Goal: Check status: Check status

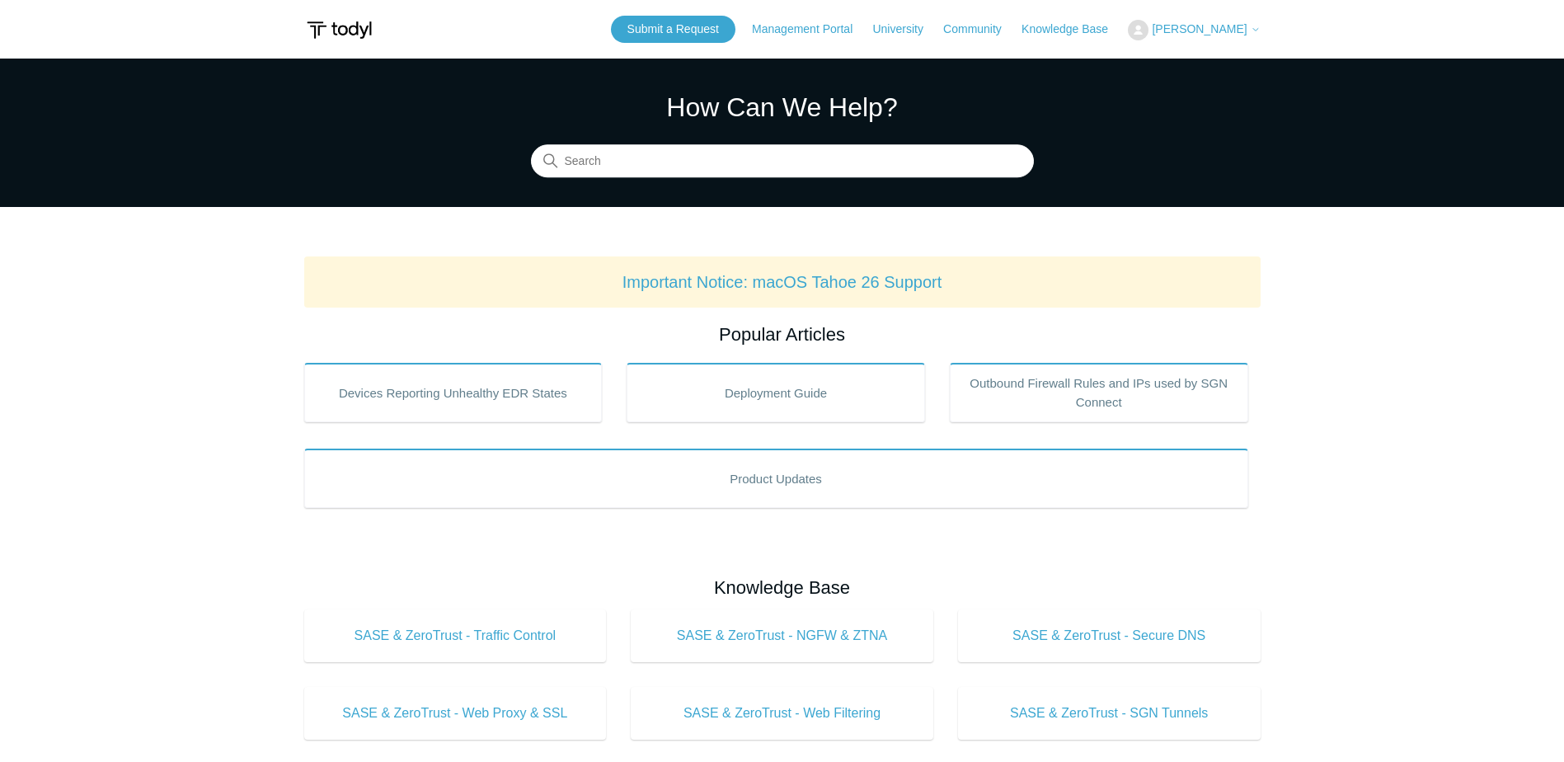
click at [1222, 26] on span "[PERSON_NAME]" at bounding box center [1199, 28] width 95 height 13
click at [1222, 73] on link "My Support Requests" at bounding box center [1208, 64] width 161 height 29
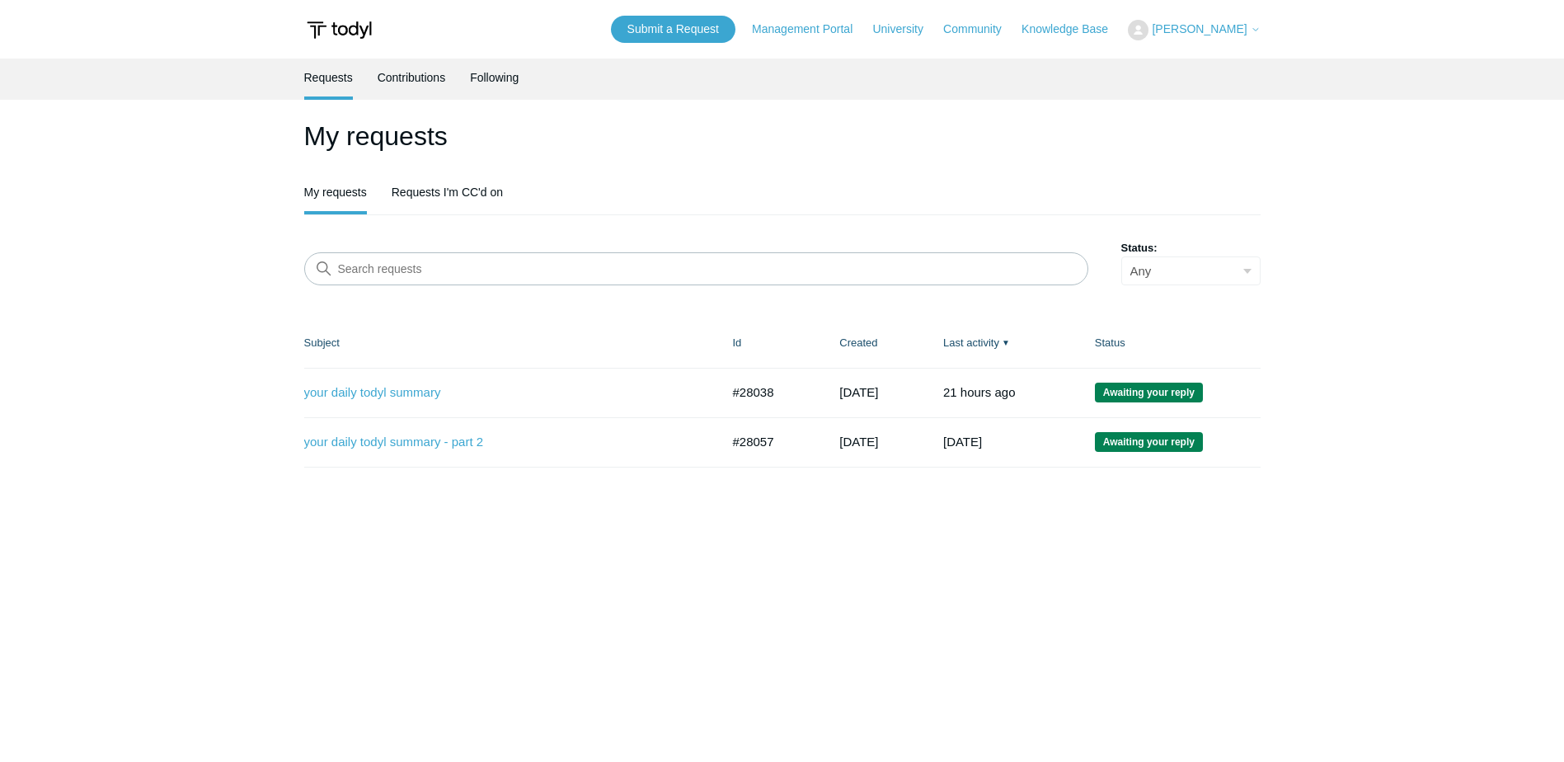
click at [401, 404] on td "your daily todyl summary #28038 4 days ago Awaiting your reply" at bounding box center [510, 392] width 412 height 49
click at [395, 396] on link "your daily todyl summary" at bounding box center [500, 392] width 392 height 19
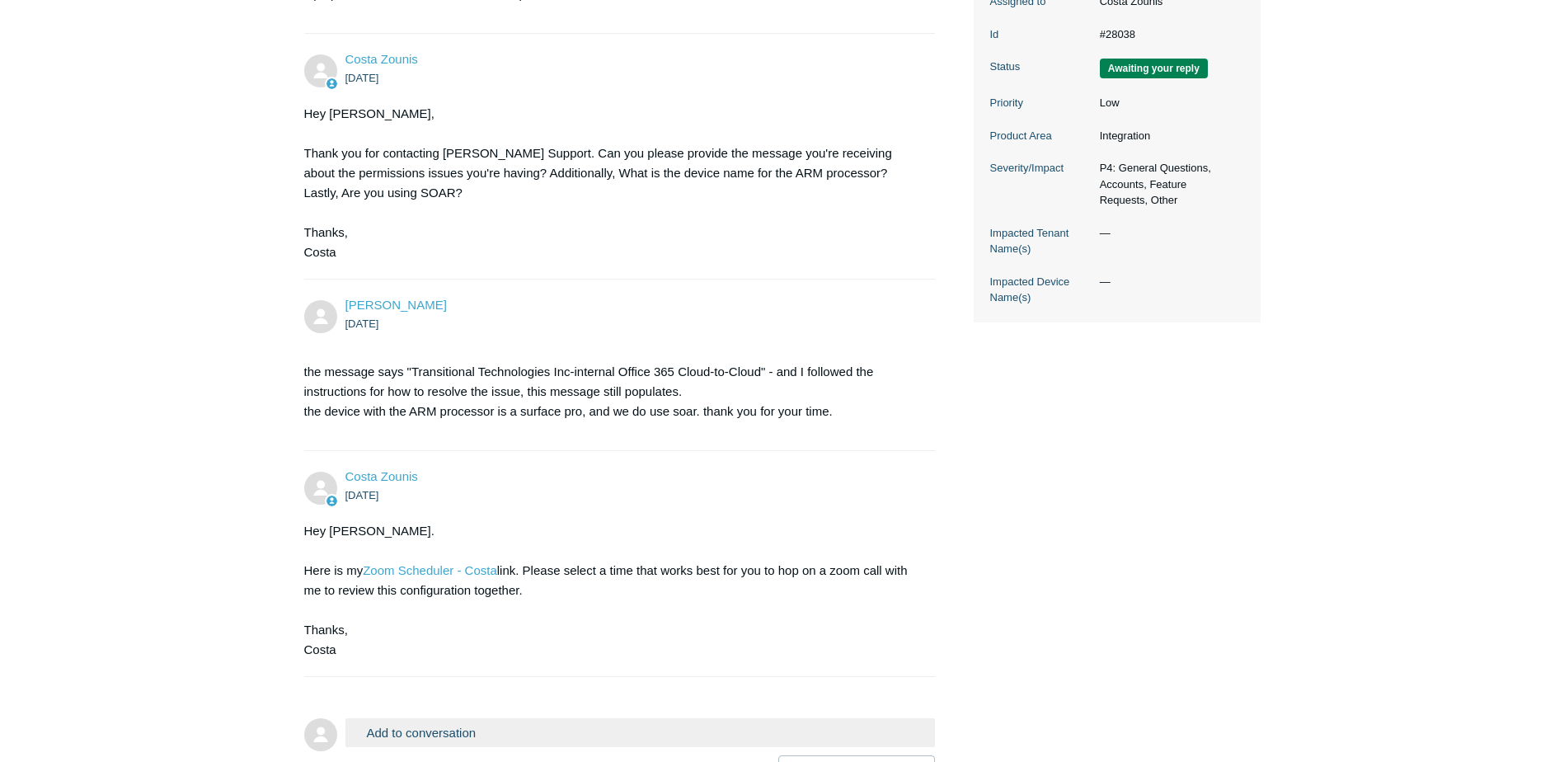
scroll to position [412, 0]
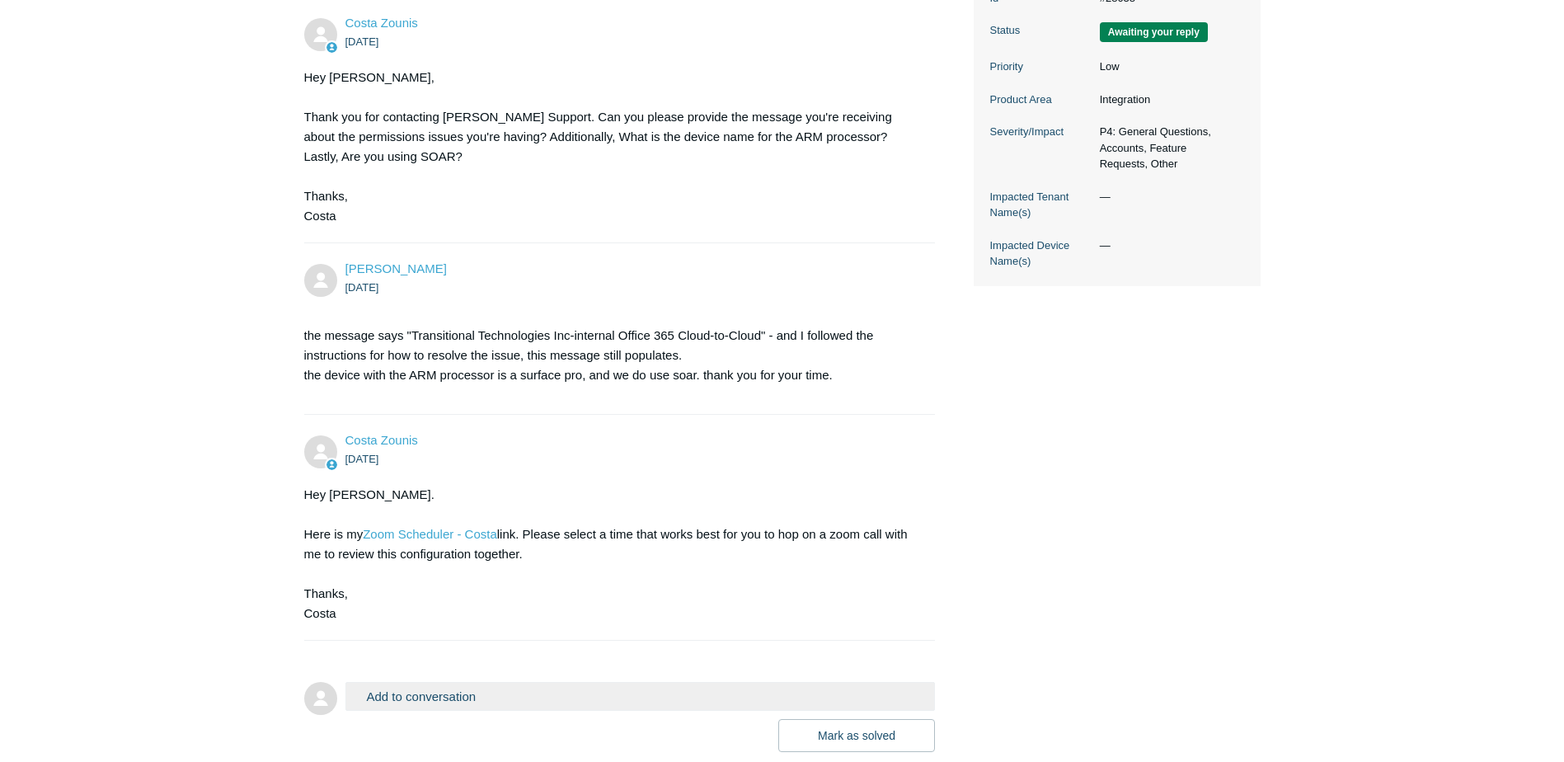
click at [449, 524] on div "Hey [PERSON_NAME]. Here is my Zoom Scheduler - Costa link. Please select a time…" at bounding box center [611, 554] width 615 height 138
click at [451, 533] on link "Zoom Scheduler - Costa" at bounding box center [430, 534] width 134 height 14
